Goal: Information Seeking & Learning: Learn about a topic

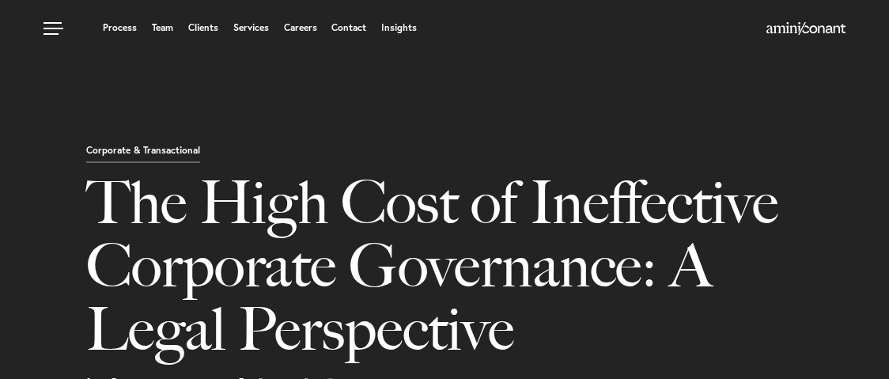
select select "MY"
select select "Austin"
select select "Business and Civil Litigation"
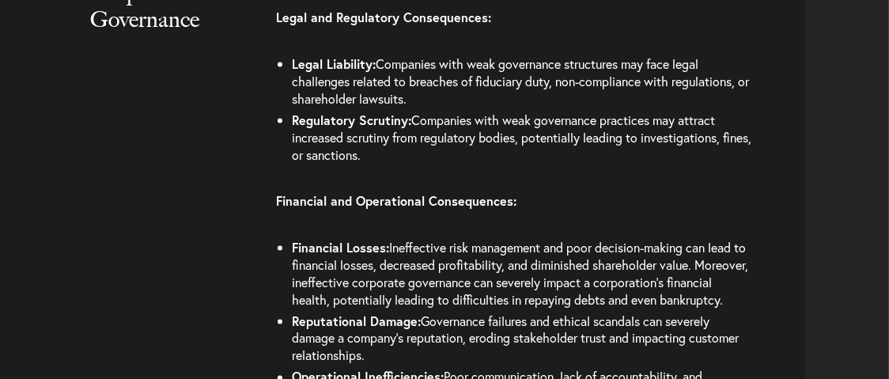
scroll to position [2372, 0]
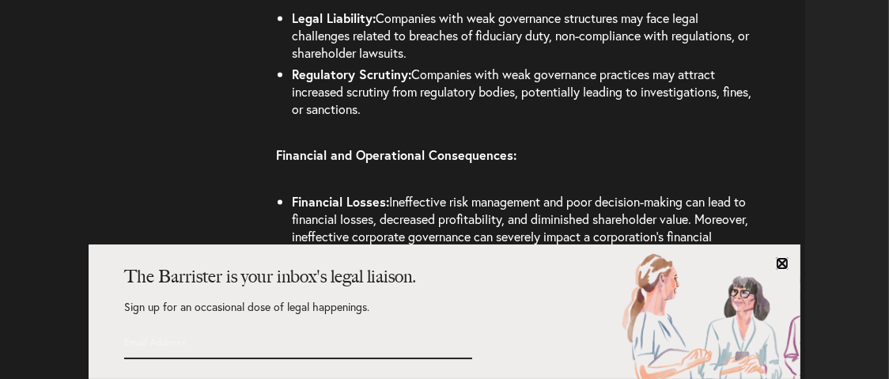
click at [788, 260] on link at bounding box center [782, 263] width 13 height 13
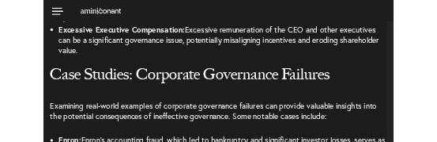
scroll to position [2028, 0]
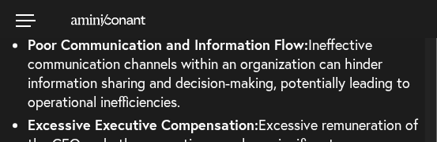
select select "MY"
select select "Austin"
select select "Business and Civil Litigation"
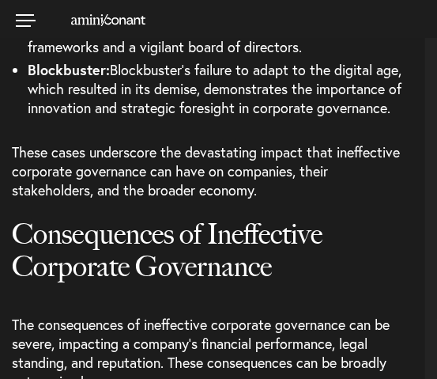
scroll to position [2557, 0]
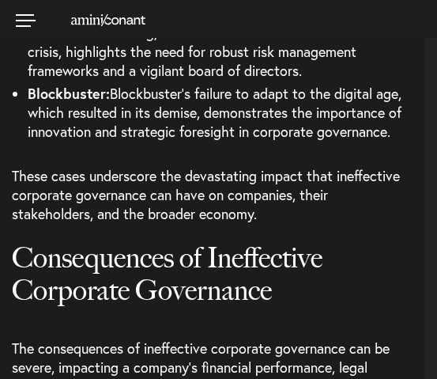
click at [92, 141] on span "These cases underscore the devastating impact that ineffective corporate govern…" at bounding box center [206, 194] width 388 height 57
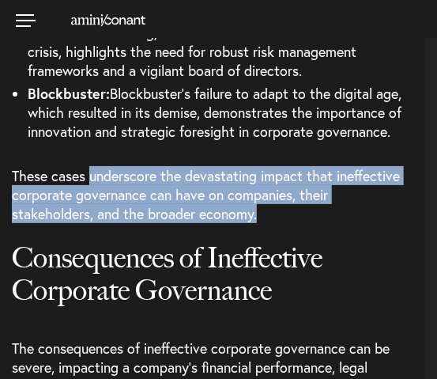
drag, startPoint x: 89, startPoint y: 154, endPoint x: 260, endPoint y: 190, distance: 175.3
click at [260, 141] on p "These cases underscore the devastating impact that ineffective corporate govern…" at bounding box center [219, 194] width 414 height 81
copy span "underscore the devastating impact that ineffective corporate governance can hav…"
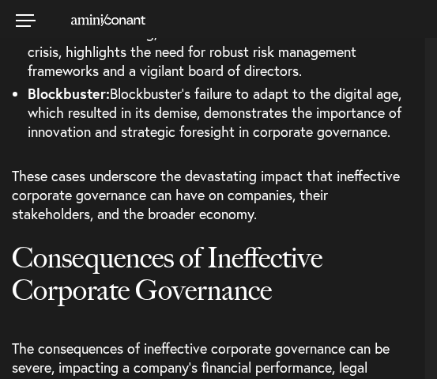
click at [135, 141] on h2 "Consequences of Ineffective Corporate Governance" at bounding box center [213, 290] width 402 height 96
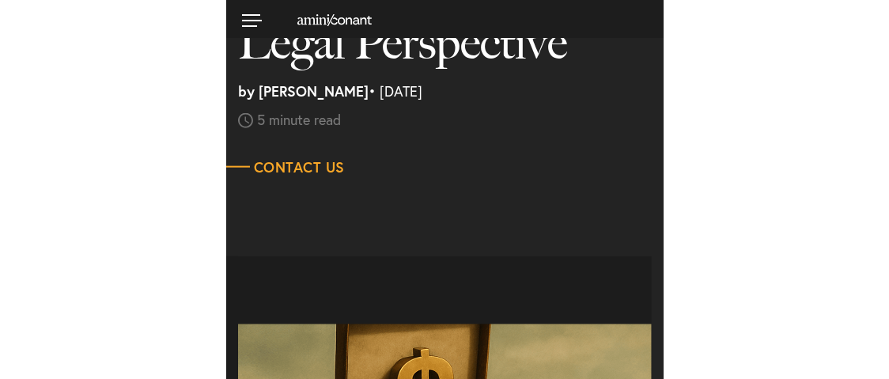
scroll to position [237, 0]
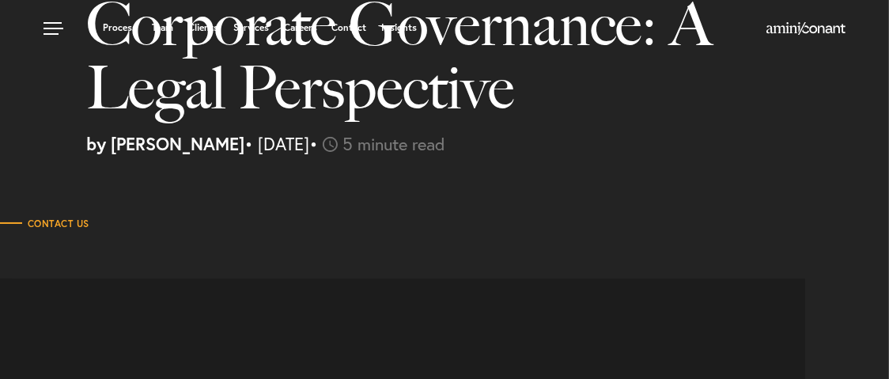
select select "MY"
select select "Austin"
select select "Business and Civil Litigation"
